Goal: Transaction & Acquisition: Purchase product/service

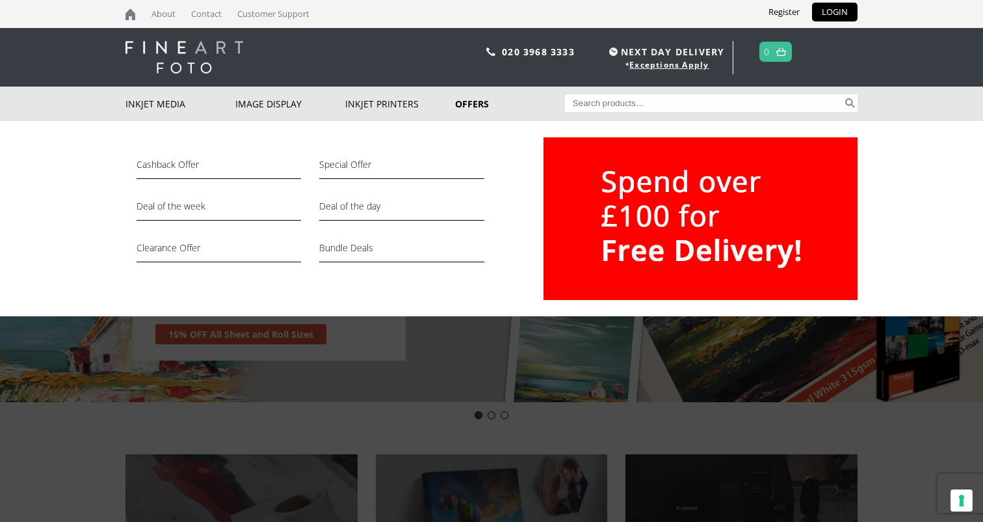
click at [473, 101] on link "Offers" at bounding box center [510, 104] width 110 height 34
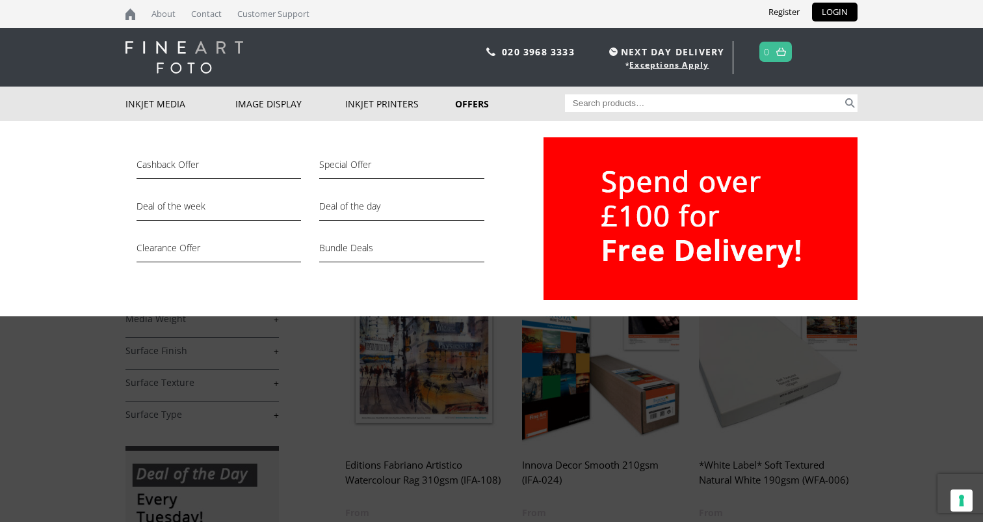
click at [468, 103] on link "Offers" at bounding box center [510, 104] width 110 height 34
click at [361, 205] on link "Deal of the day" at bounding box center [401, 209] width 165 height 22
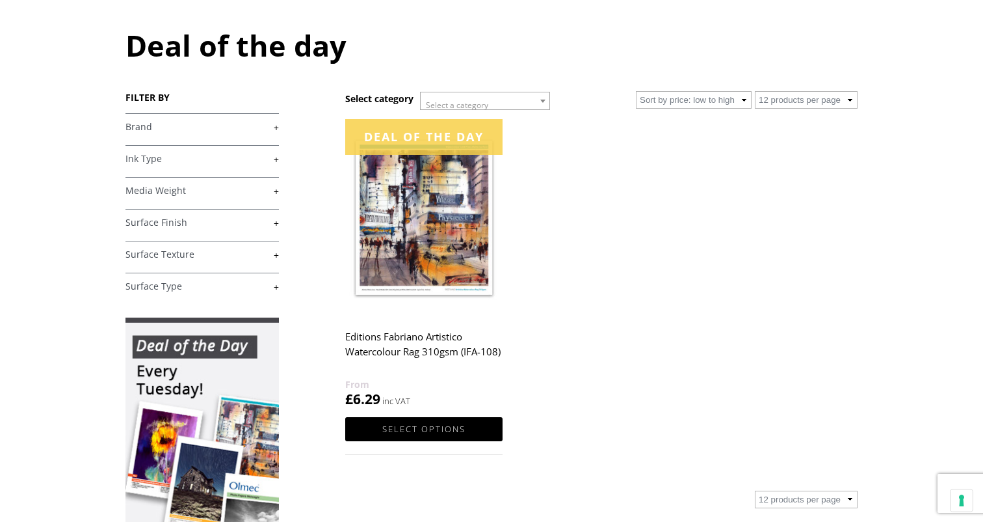
scroll to position [127, 0]
click at [420, 243] on img at bounding box center [423, 218] width 157 height 197
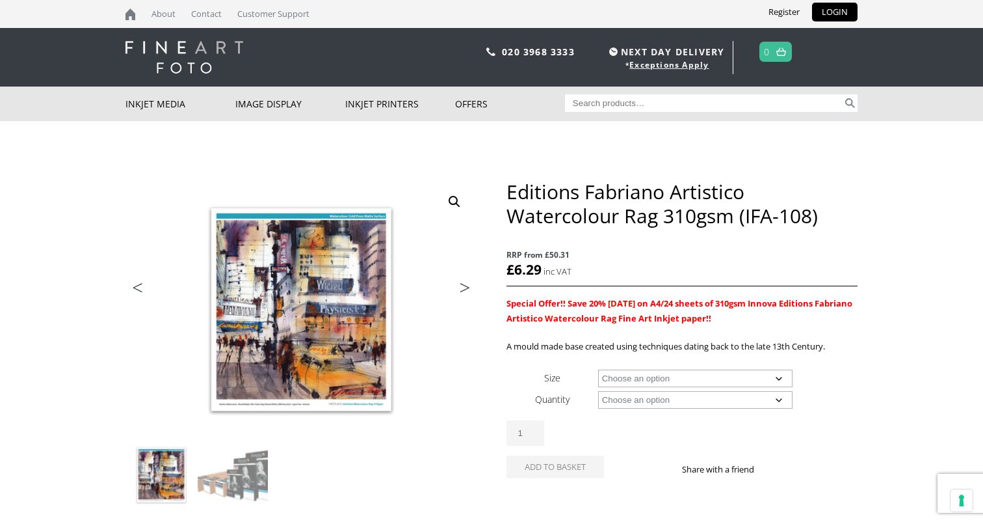
click at [780, 378] on select "Choose an option A4 Sheet A3 Sheet A3+ Sheet A2 Sheet 17" Wide Roll 24" Wide Ro…" at bounding box center [695, 378] width 195 height 18
click at [598, 369] on select "Choose an option A4 Sheet A3 Sheet A3+ Sheet A2 Sheet 17" Wide Roll 24" Wide Ro…" at bounding box center [695, 378] width 195 height 18
select select "a4-sheet"
click at [779, 397] on select "Choose an option 25 Sheets 5 Sheet Test Pack" at bounding box center [695, 400] width 195 height 18
select select "5-sheet-test-pack"
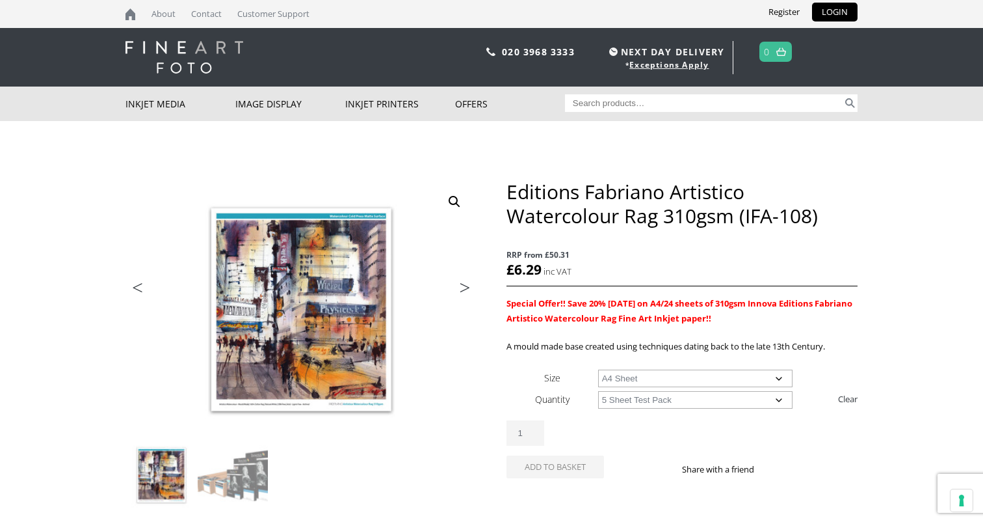
click at [598, 391] on select "Choose an option 25 Sheets 5 Sheet Test Pack" at bounding box center [695, 400] width 195 height 18
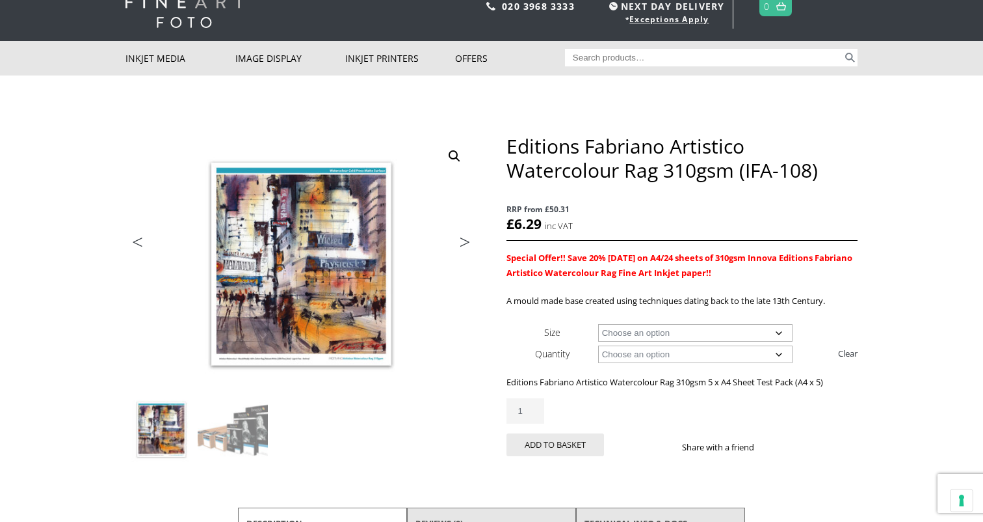
scroll to position [44, 0]
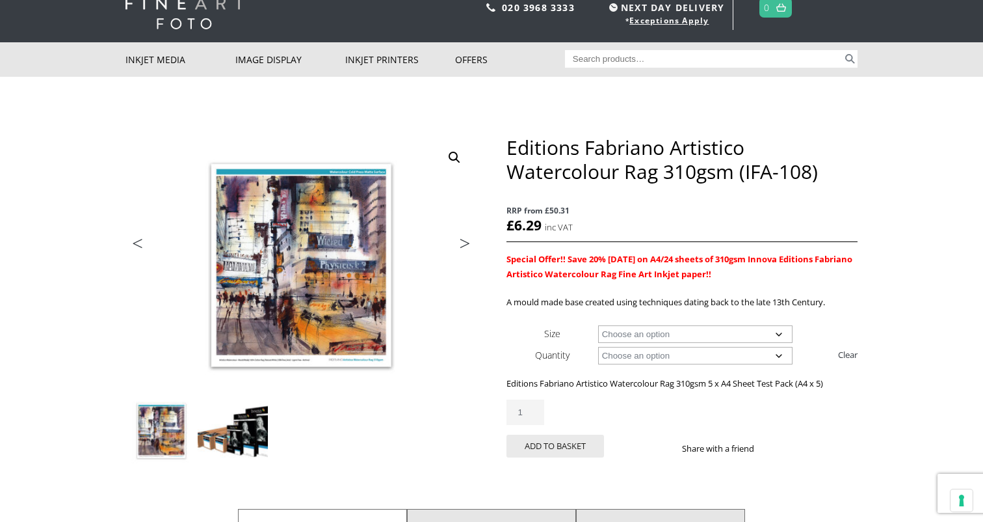
click at [246, 442] on img at bounding box center [233, 430] width 70 height 70
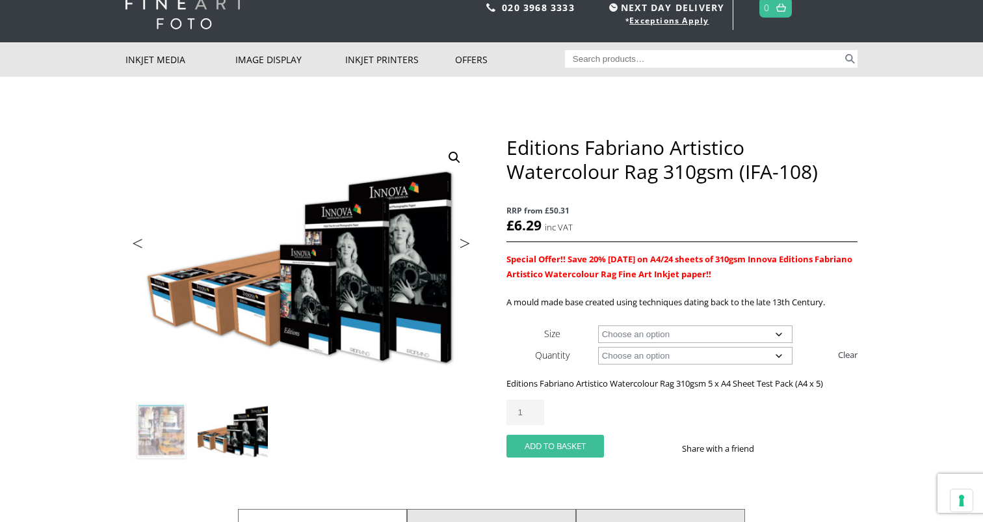
click at [548, 444] on button "Add to basket" at bounding box center [556, 445] width 98 height 23
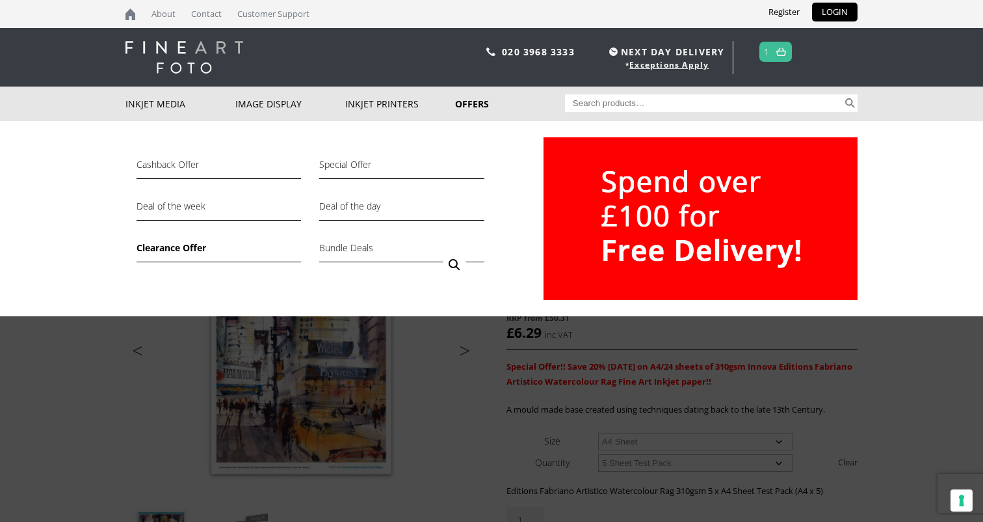
click at [178, 245] on link "Clearance Offer" at bounding box center [219, 251] width 165 height 22
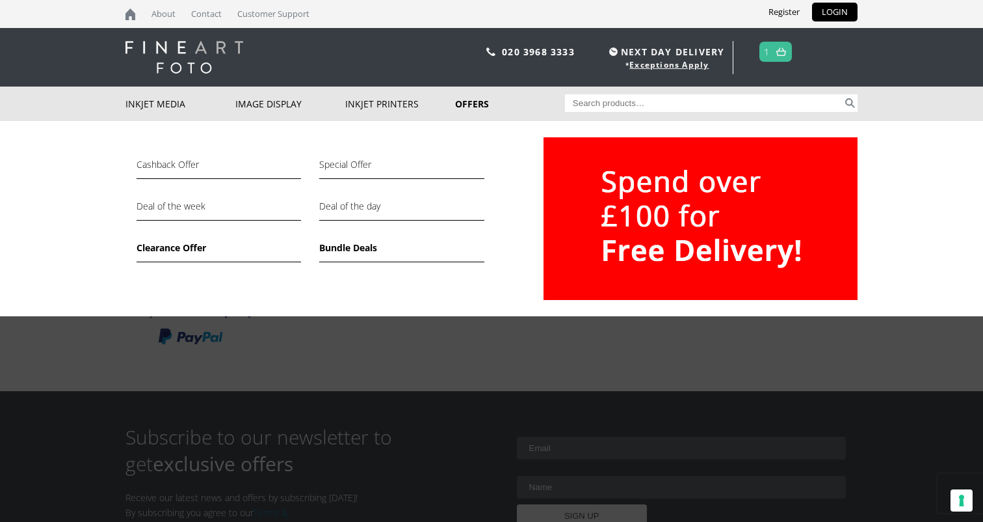
click at [350, 247] on link "Bundle Deals" at bounding box center [401, 251] width 165 height 22
click at [345, 248] on link "Bundle Deals" at bounding box center [401, 251] width 165 height 22
click at [345, 206] on link "Deal of the day" at bounding box center [401, 209] width 165 height 22
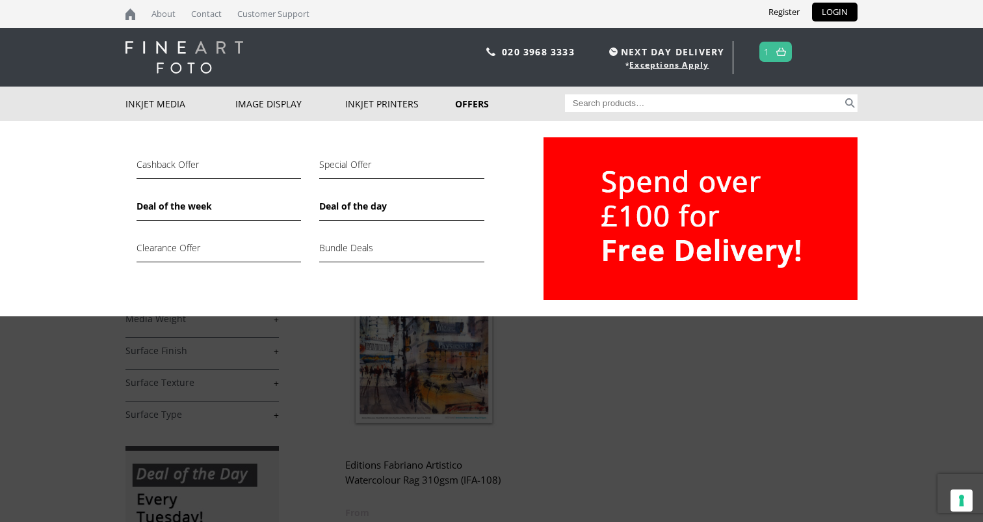
click at [183, 207] on link "Deal of the week" at bounding box center [219, 209] width 165 height 22
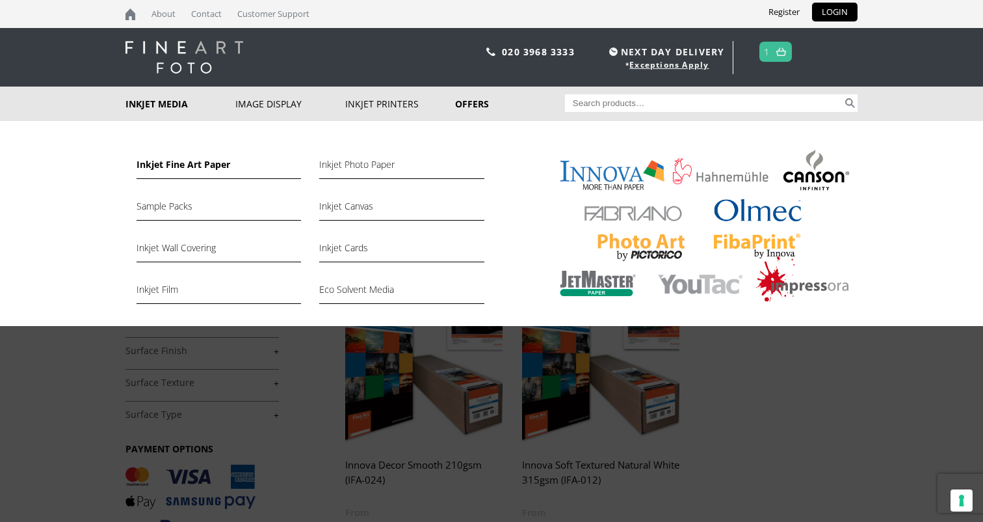
click at [179, 163] on link "Inkjet Fine Art Paper" at bounding box center [219, 168] width 165 height 22
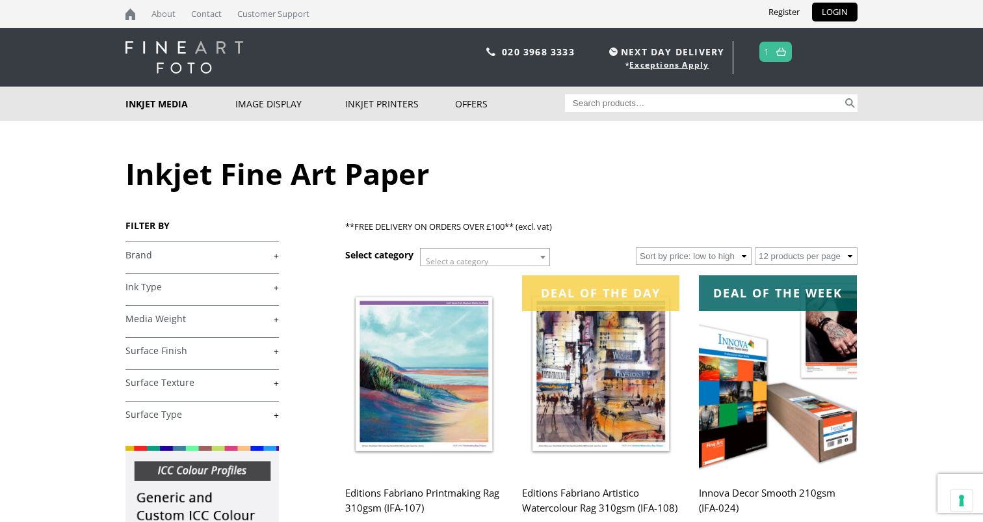
click at [652, 101] on input "Search for:" at bounding box center [704, 103] width 278 height 18
type input "blood test"
click at [847, 105] on button "Search" at bounding box center [850, 103] width 15 height 18
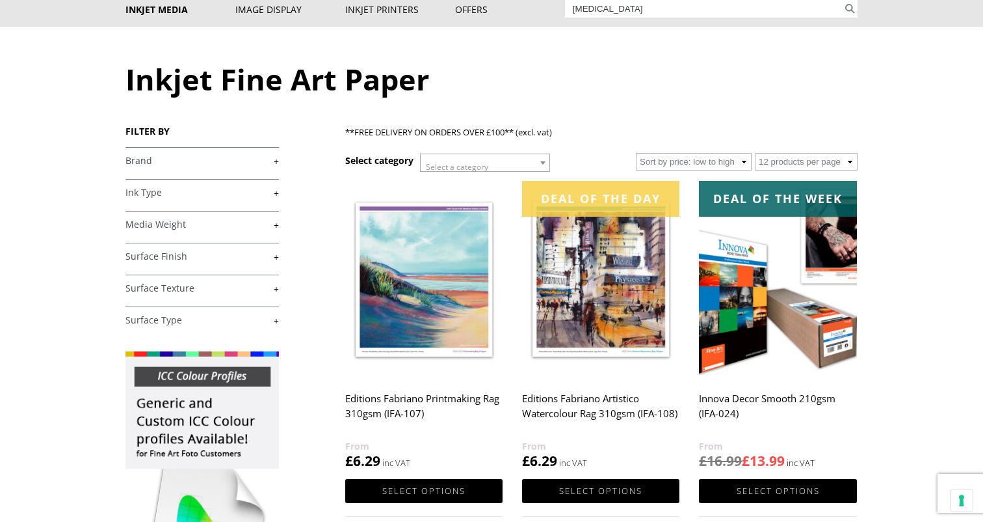
scroll to position [101, 0]
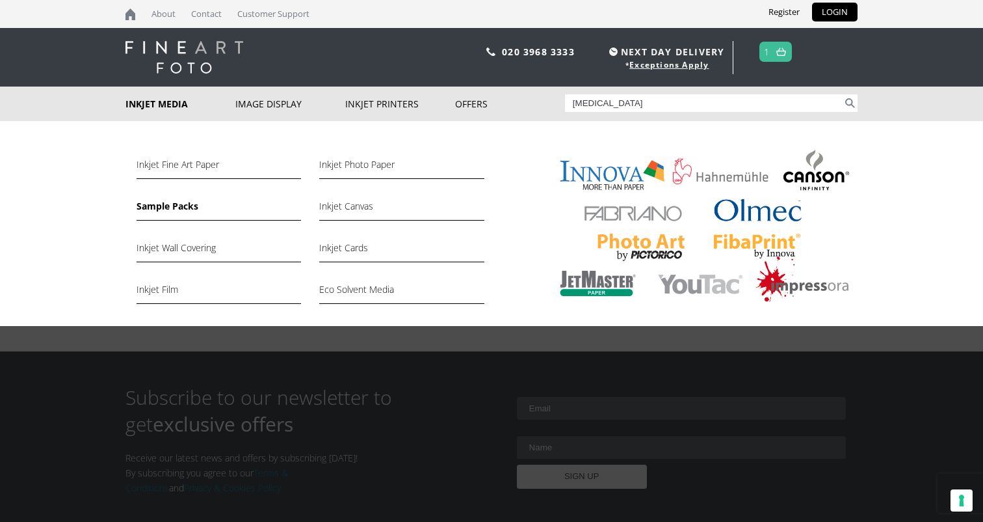
click at [157, 207] on link "Sample Packs" at bounding box center [219, 209] width 165 height 22
